Goal: Find specific page/section: Find specific page/section

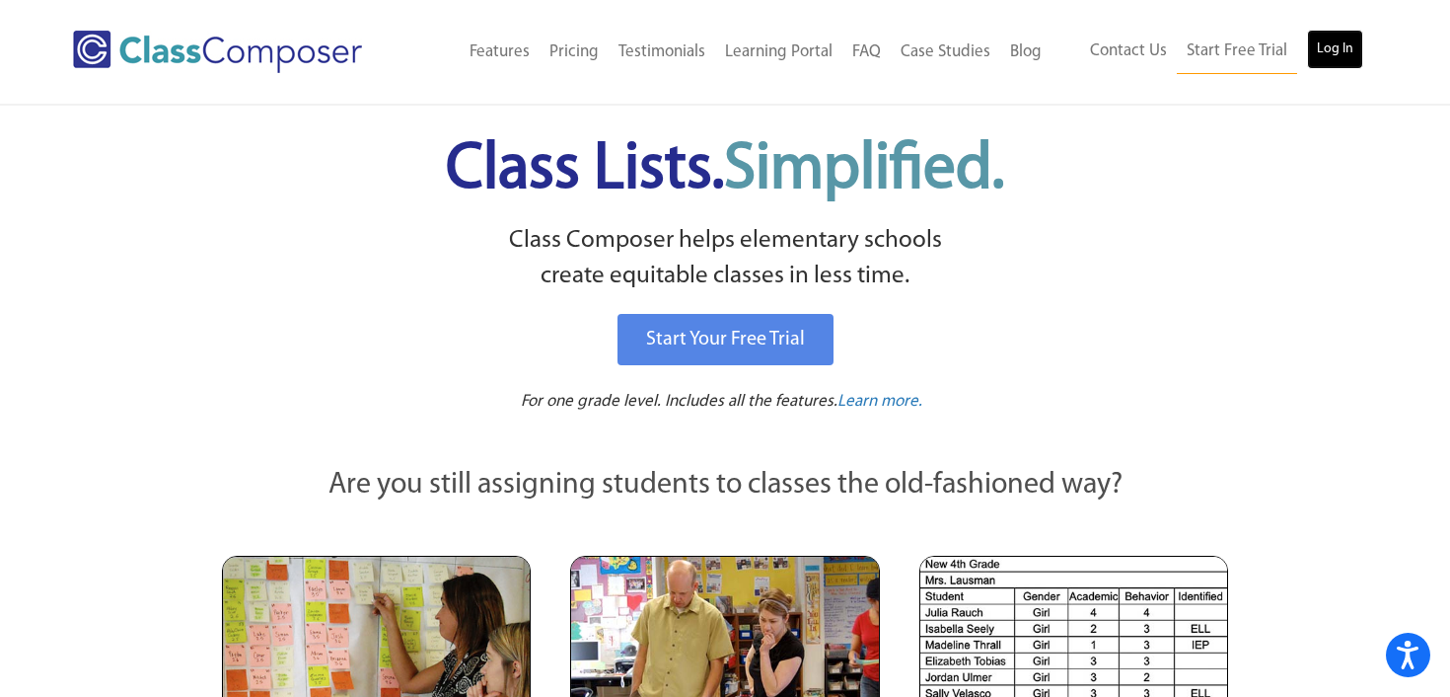
click at [1335, 48] on link "Log In" at bounding box center [1335, 49] width 56 height 39
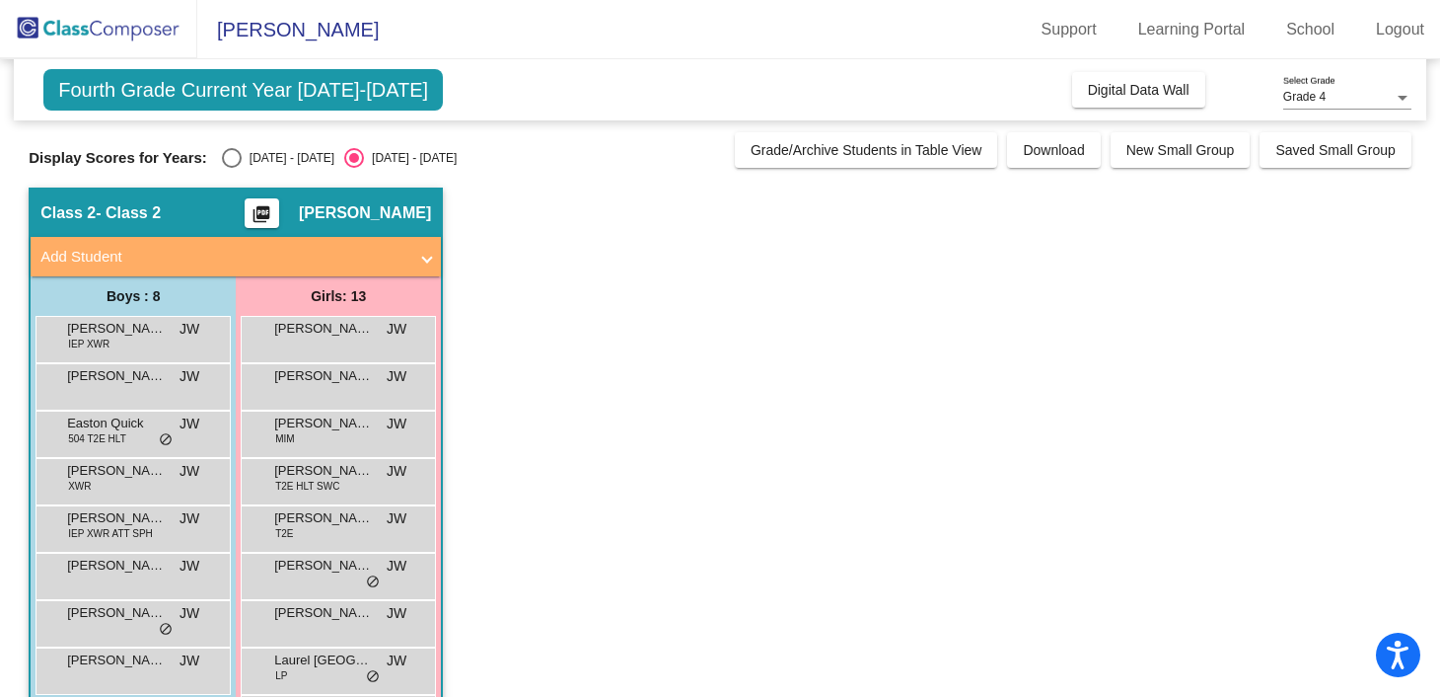
click at [231, 153] on div "Select an option" at bounding box center [232, 158] width 20 height 20
click at [231, 168] on input "[DATE] - [DATE]" at bounding box center [231, 168] width 1 height 1
radio input "true"
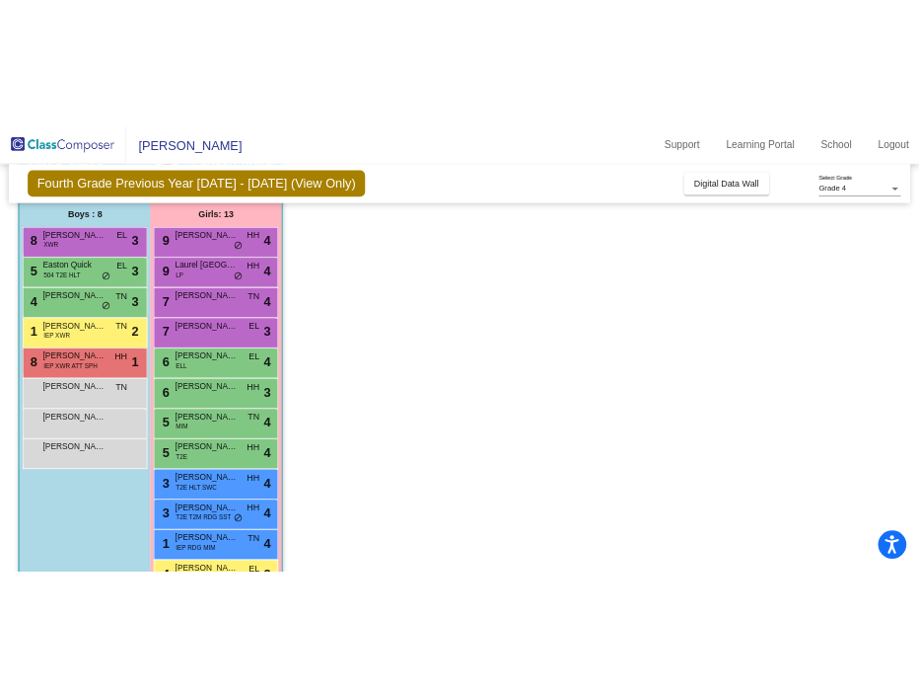
scroll to position [266, 0]
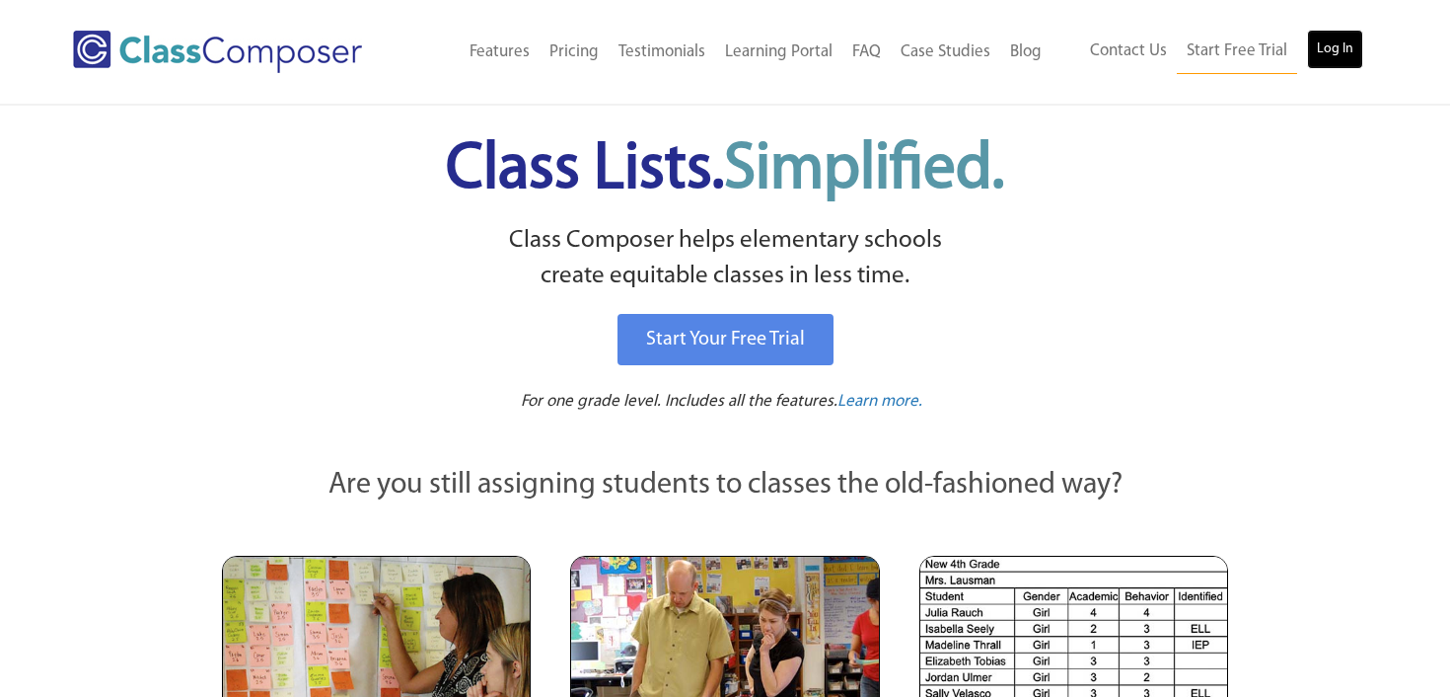
click at [1335, 37] on link "Log In" at bounding box center [1335, 49] width 56 height 39
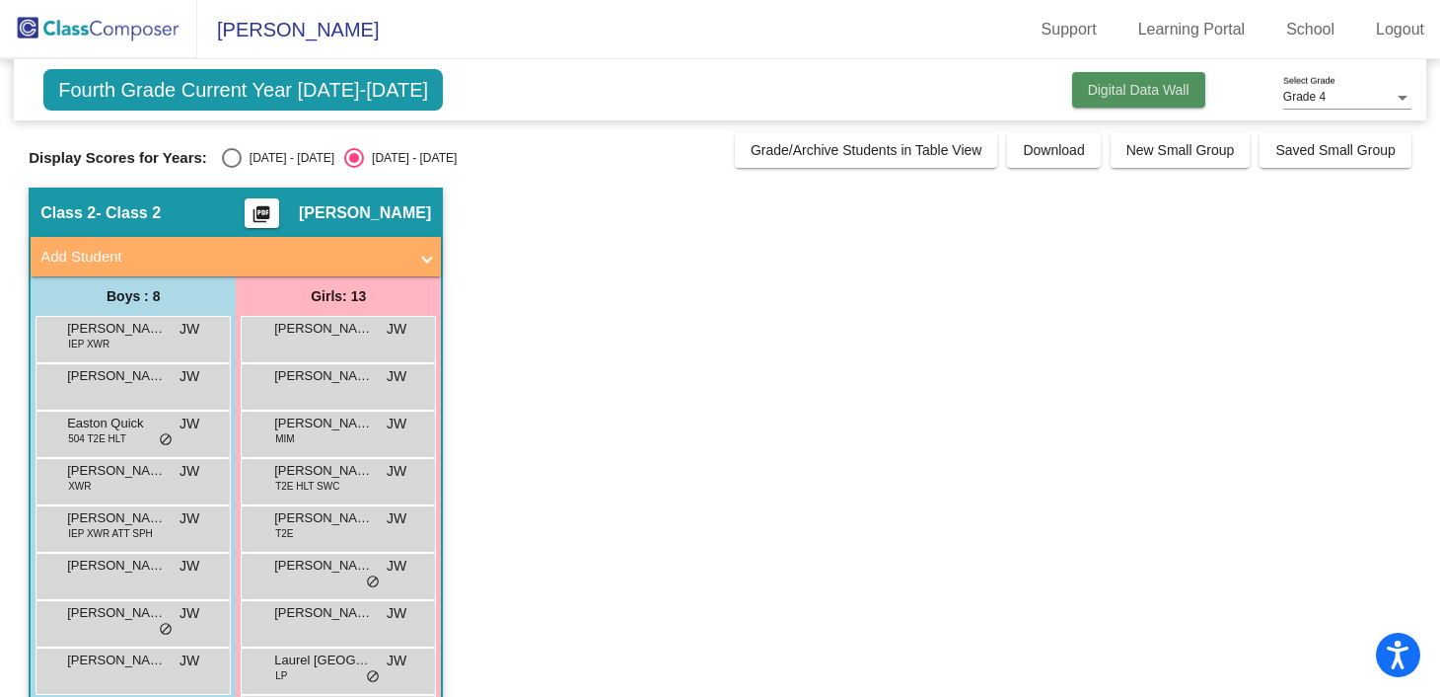
click at [1102, 85] on span "Digital Data Wall" at bounding box center [1139, 90] width 102 height 16
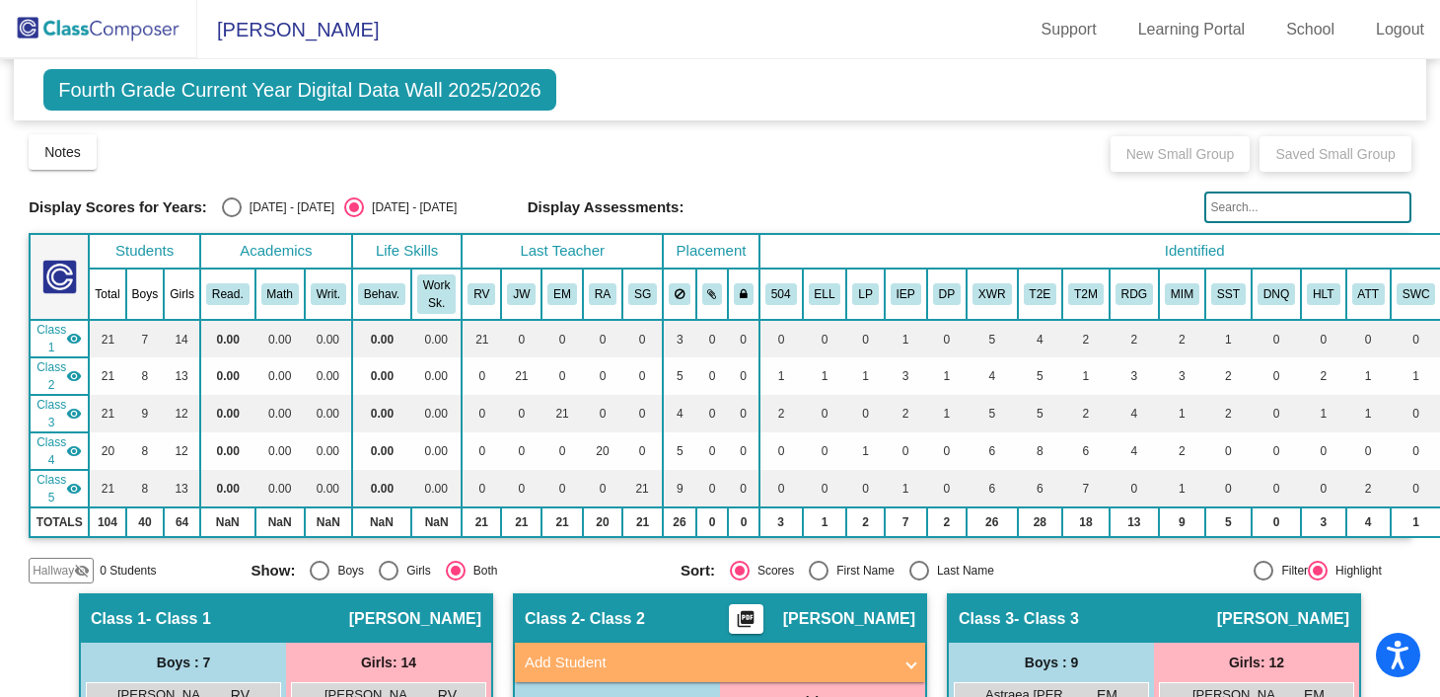
click at [254, 216] on label "2024 - 2025" at bounding box center [278, 207] width 112 height 20
click at [232, 217] on input "2024 - 2025" at bounding box center [231, 217] width 1 height 1
radio input "true"
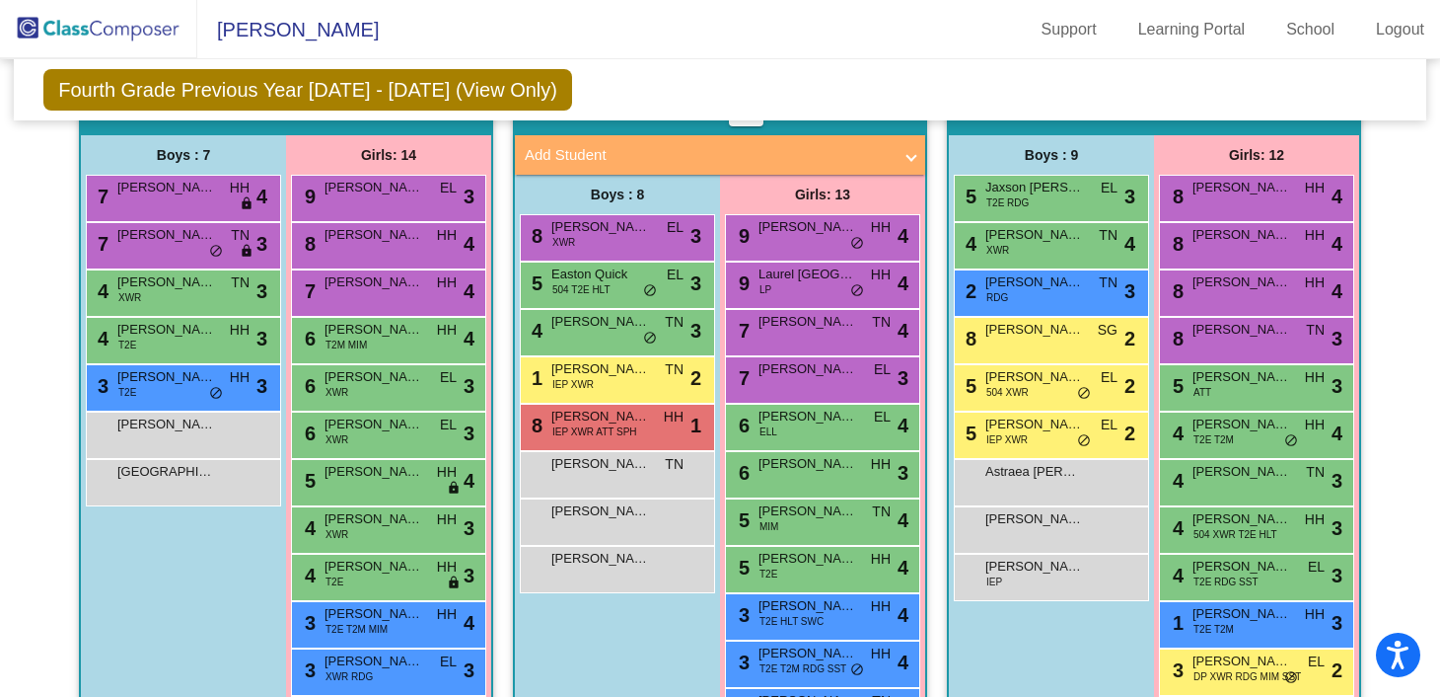
scroll to position [502, 0]
